Goal: Transaction & Acquisition: Purchase product/service

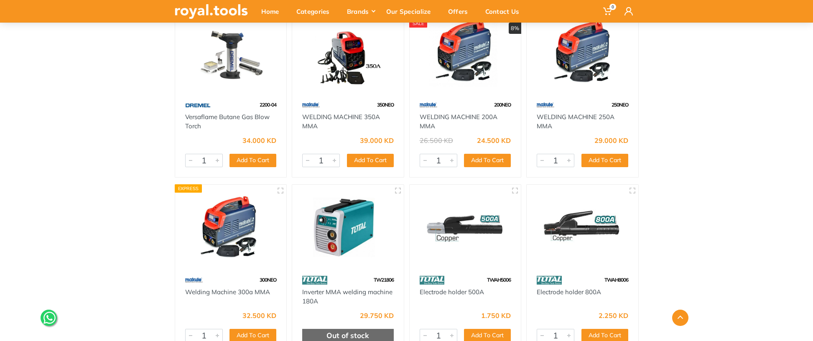
scroll to position [1713, 0]
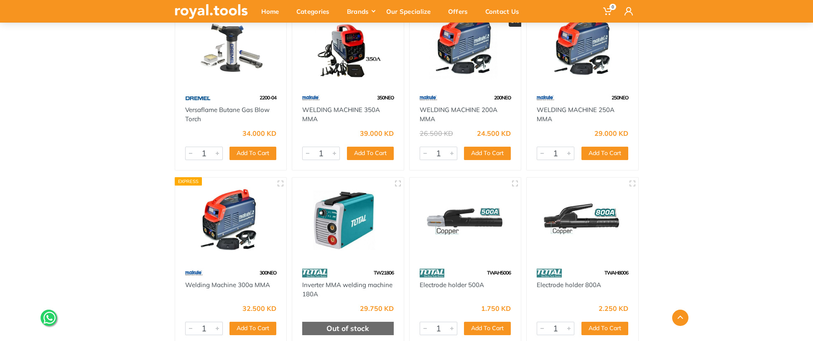
click at [357, 56] on img at bounding box center [348, 46] width 97 height 72
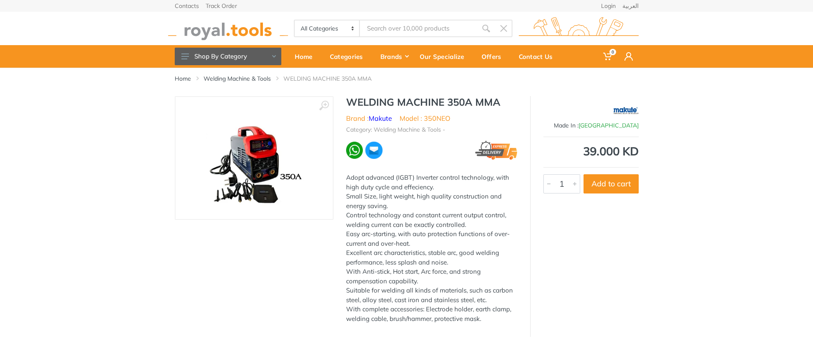
click at [292, 181] on img at bounding box center [253, 157] width 103 height 105
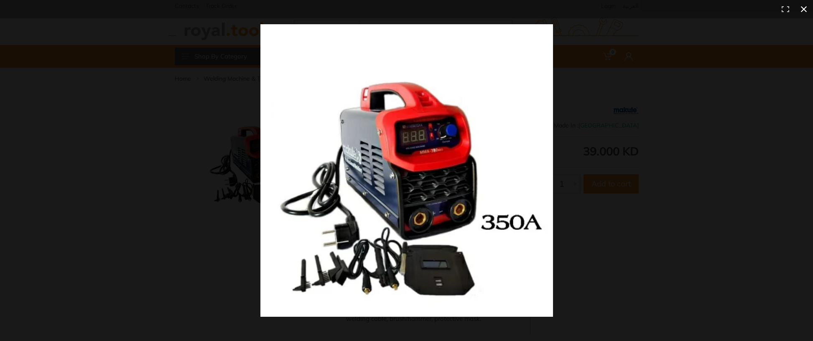
click at [805, 8] on button at bounding box center [804, 9] width 18 height 18
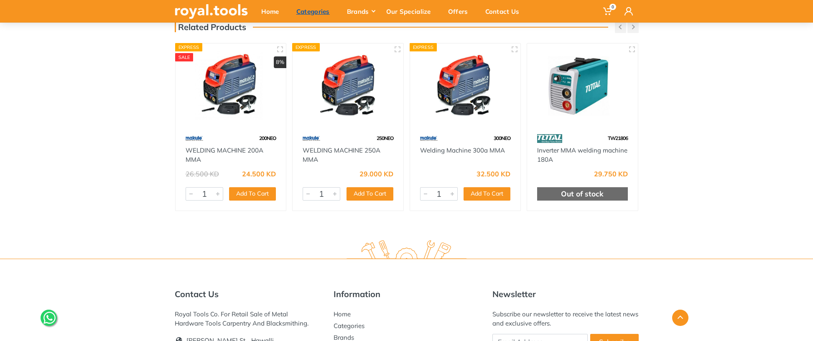
scroll to position [334, 0]
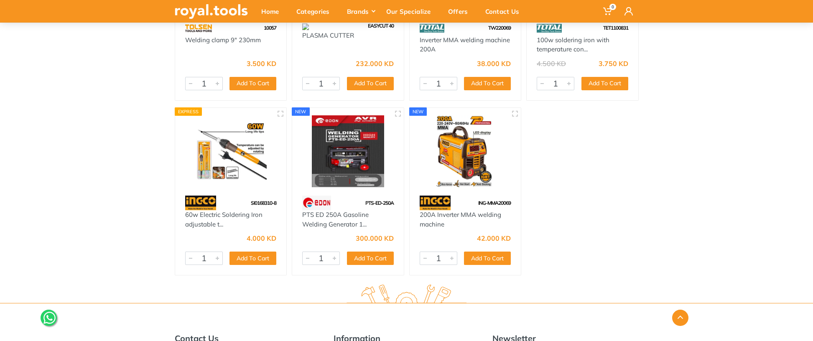
scroll to position [4769, 0]
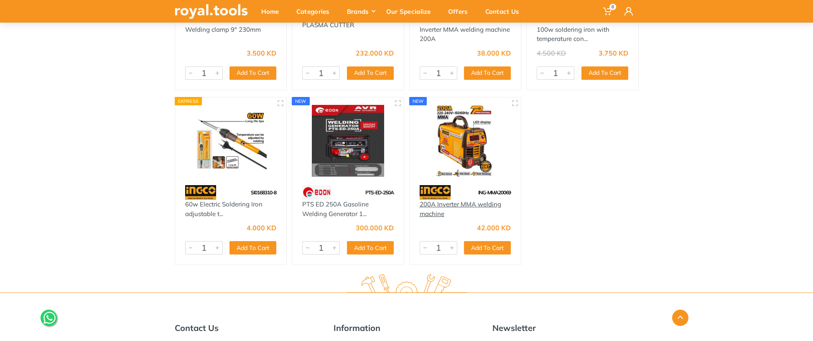
click at [468, 202] on link "200A Inverter MMA welding machine" at bounding box center [460, 209] width 81 height 18
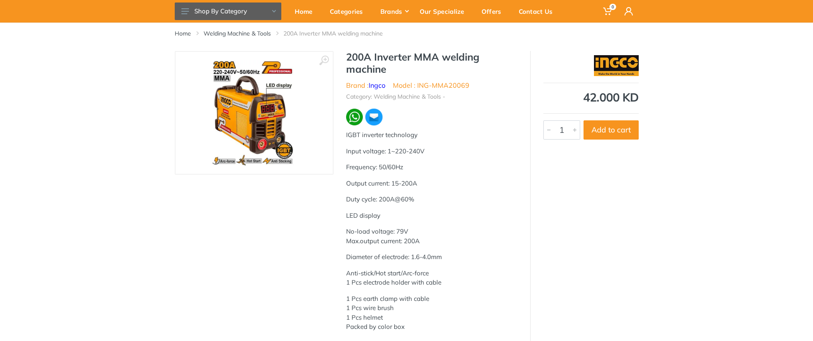
scroll to position [45, 0]
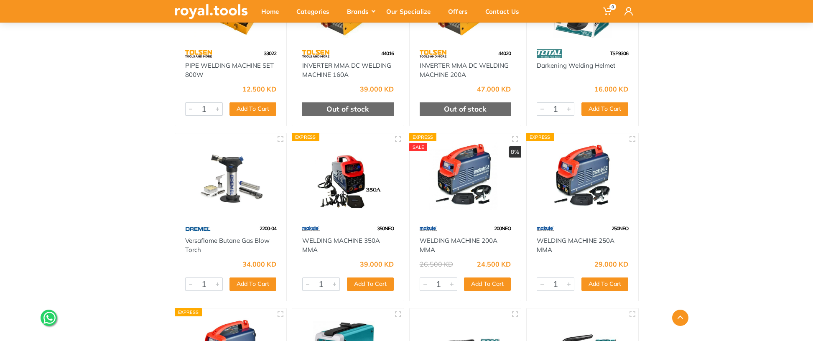
scroll to position [1583, 0]
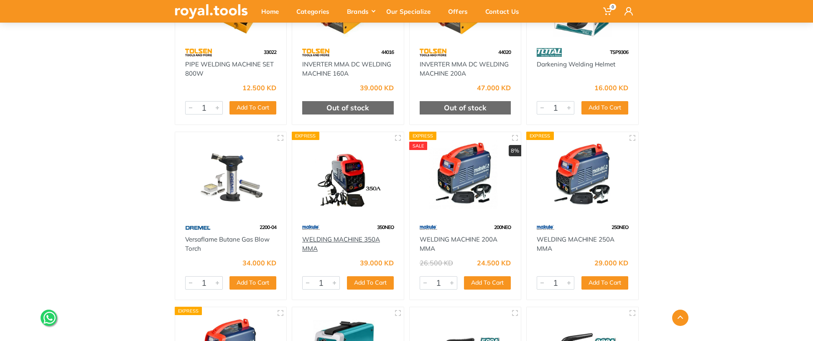
click at [323, 236] on link "WELDING MACHINE 350A MMA" at bounding box center [341, 244] width 78 height 18
